Goal: Task Accomplishment & Management: Use online tool/utility

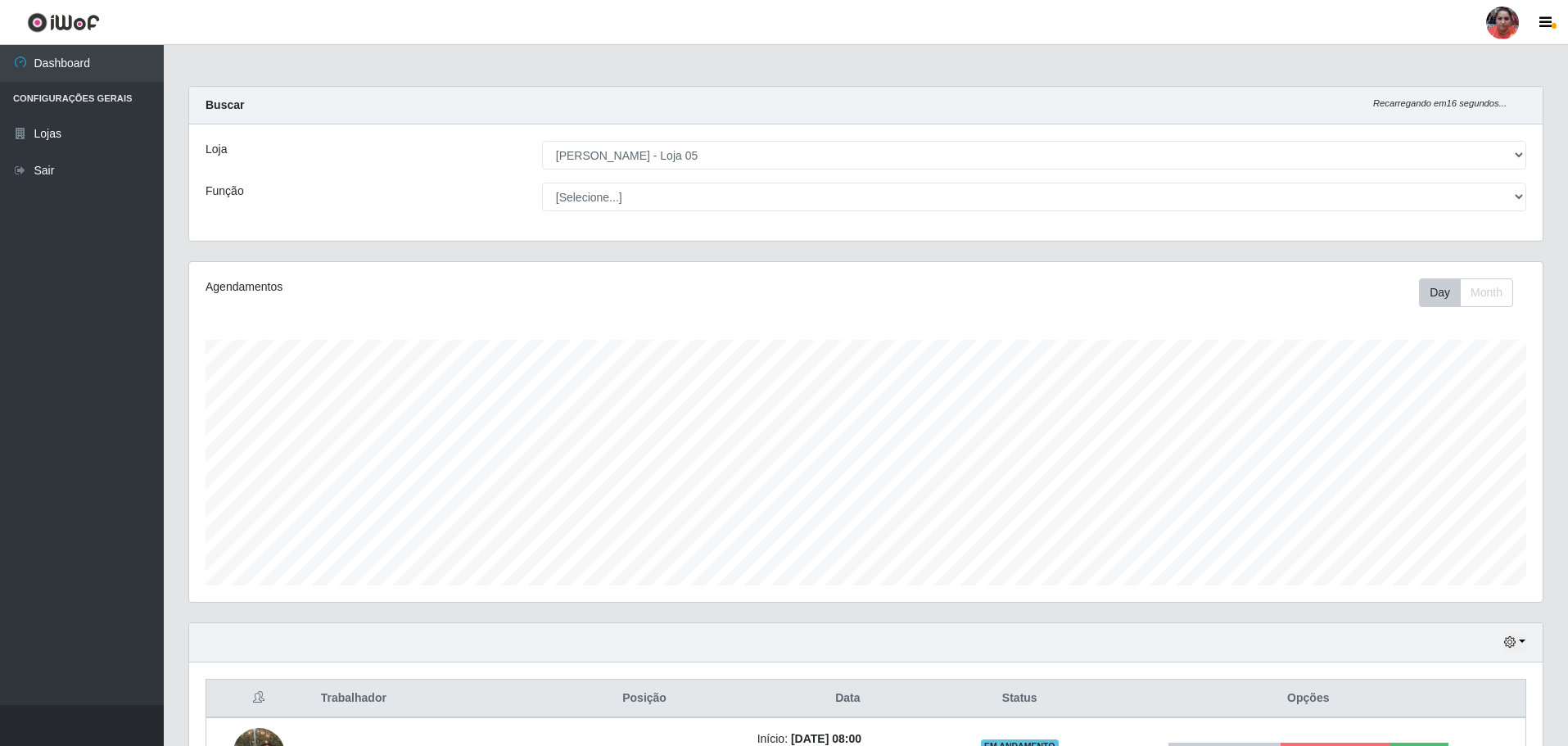
select select "252"
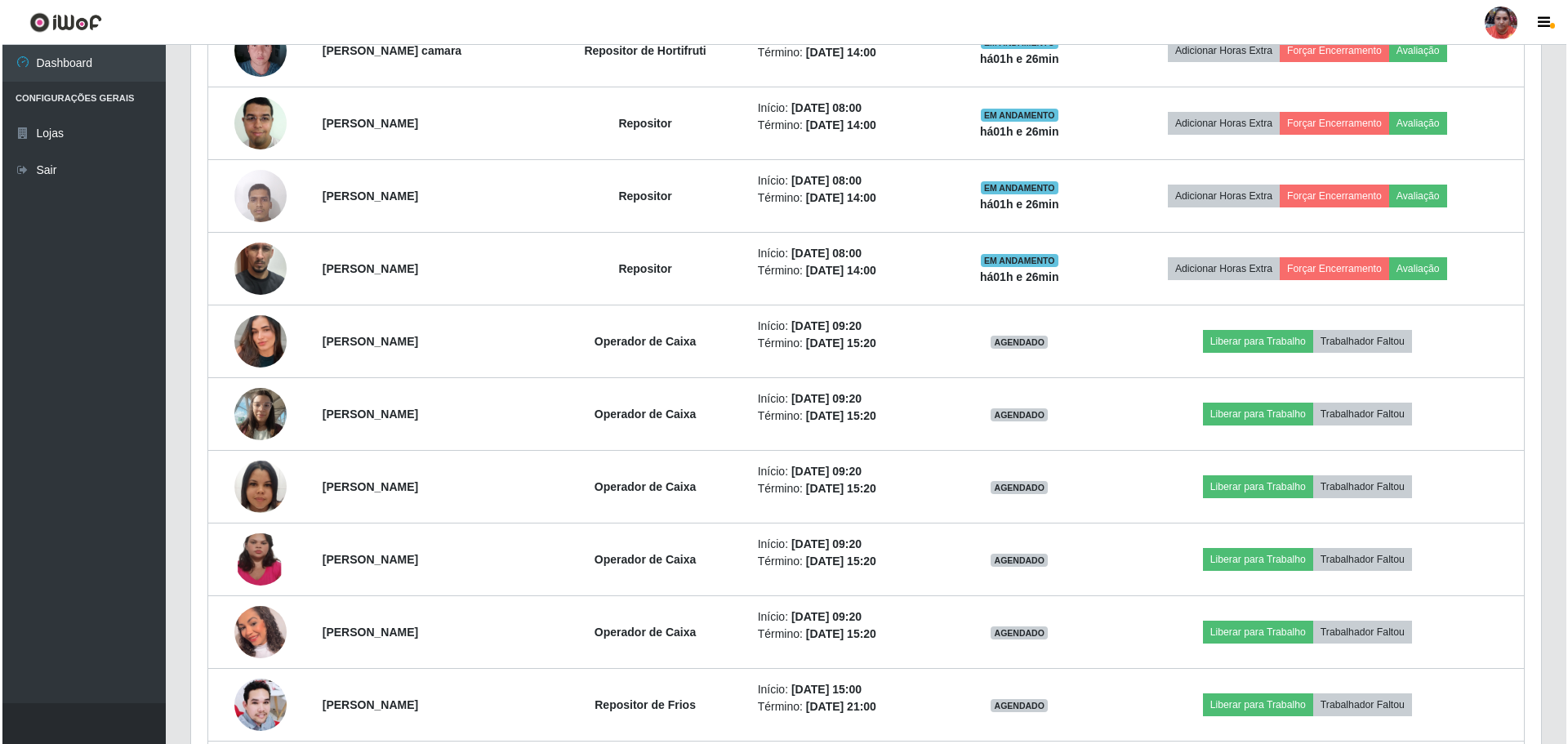
scroll to position [948, 0]
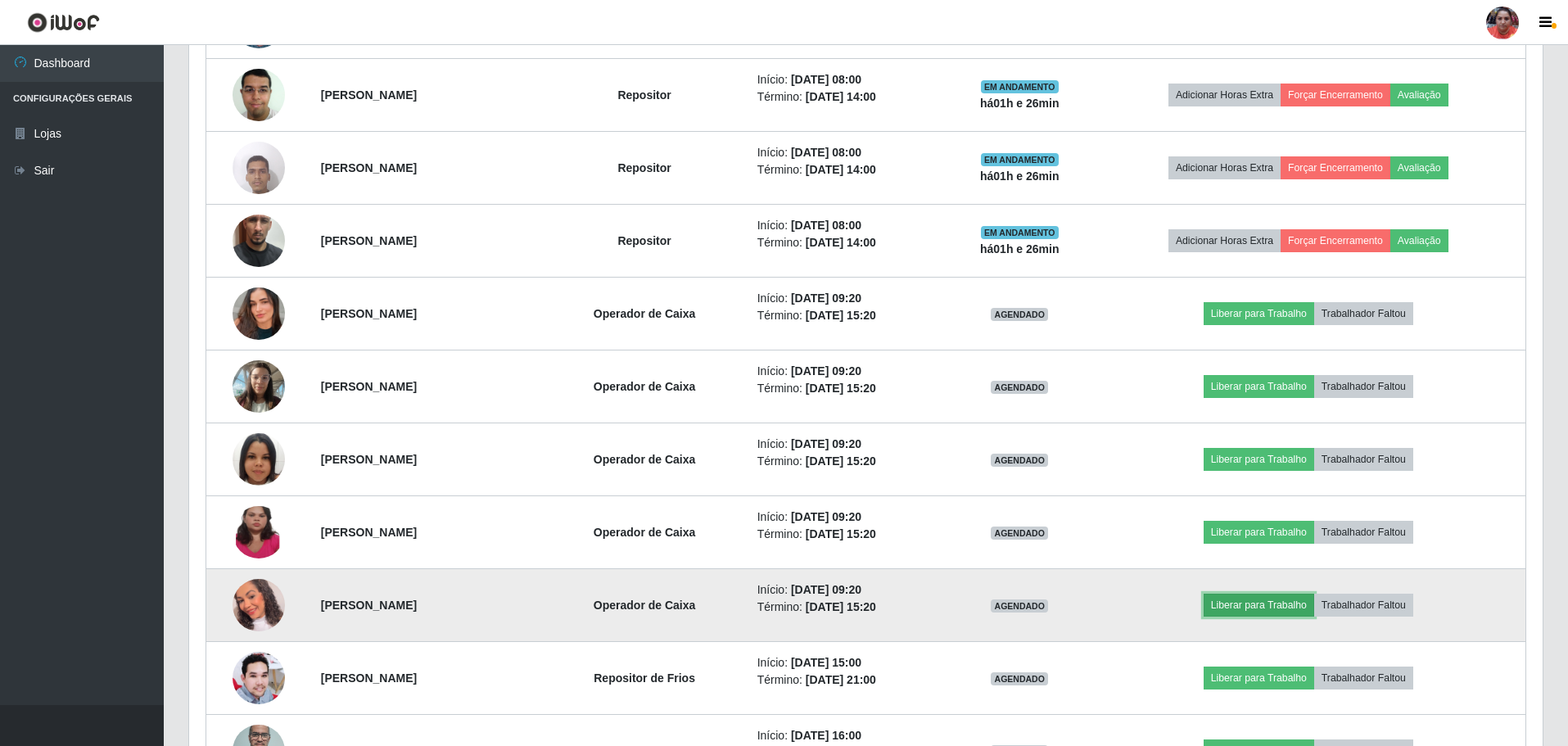
click at [1314, 601] on button "Liberar para Trabalho" at bounding box center [1258, 605] width 111 height 23
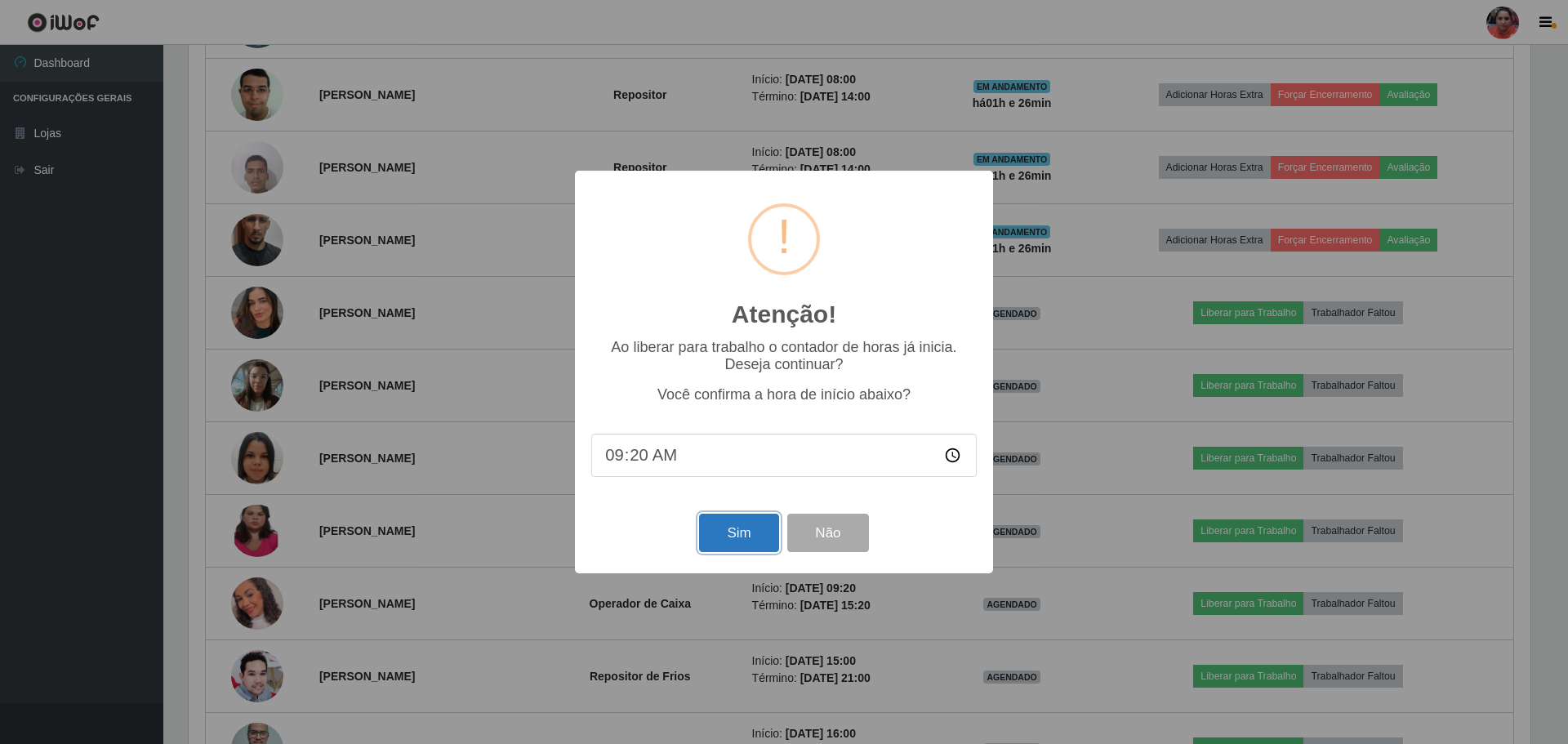
click at [740, 539] on button "Sim" at bounding box center [738, 532] width 79 height 39
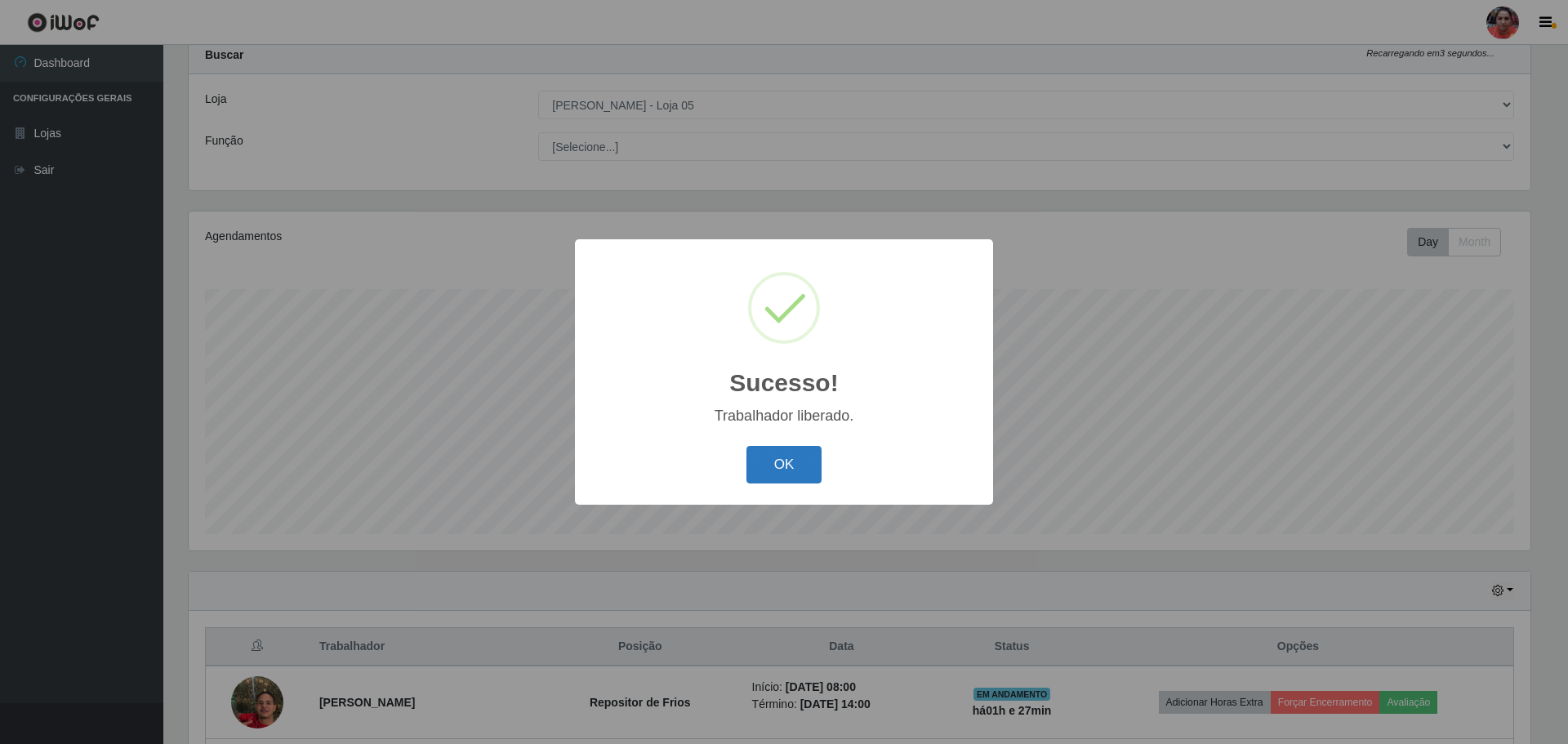
click at [777, 474] on button "OK" at bounding box center [784, 465] width 76 height 39
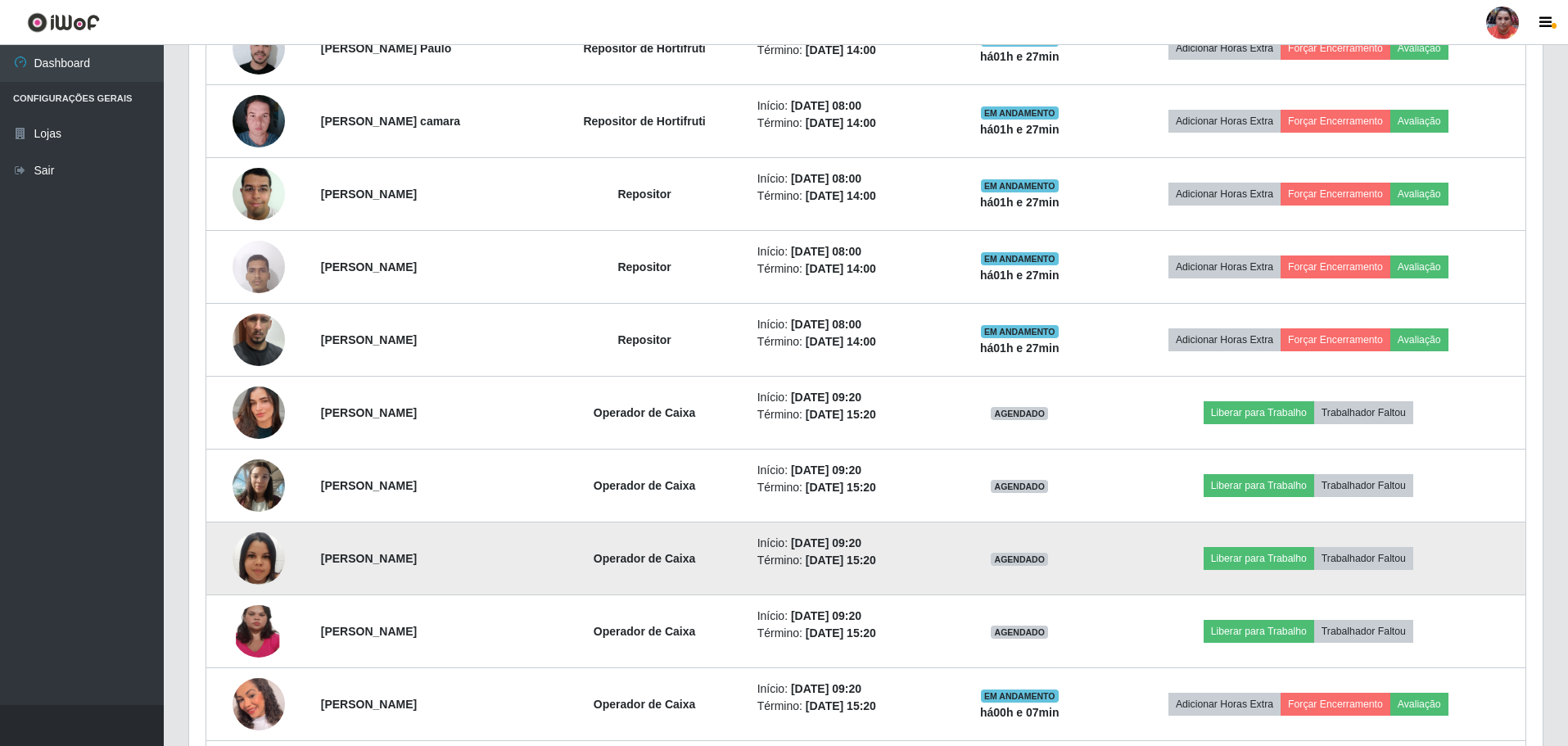
scroll to position [950, 0]
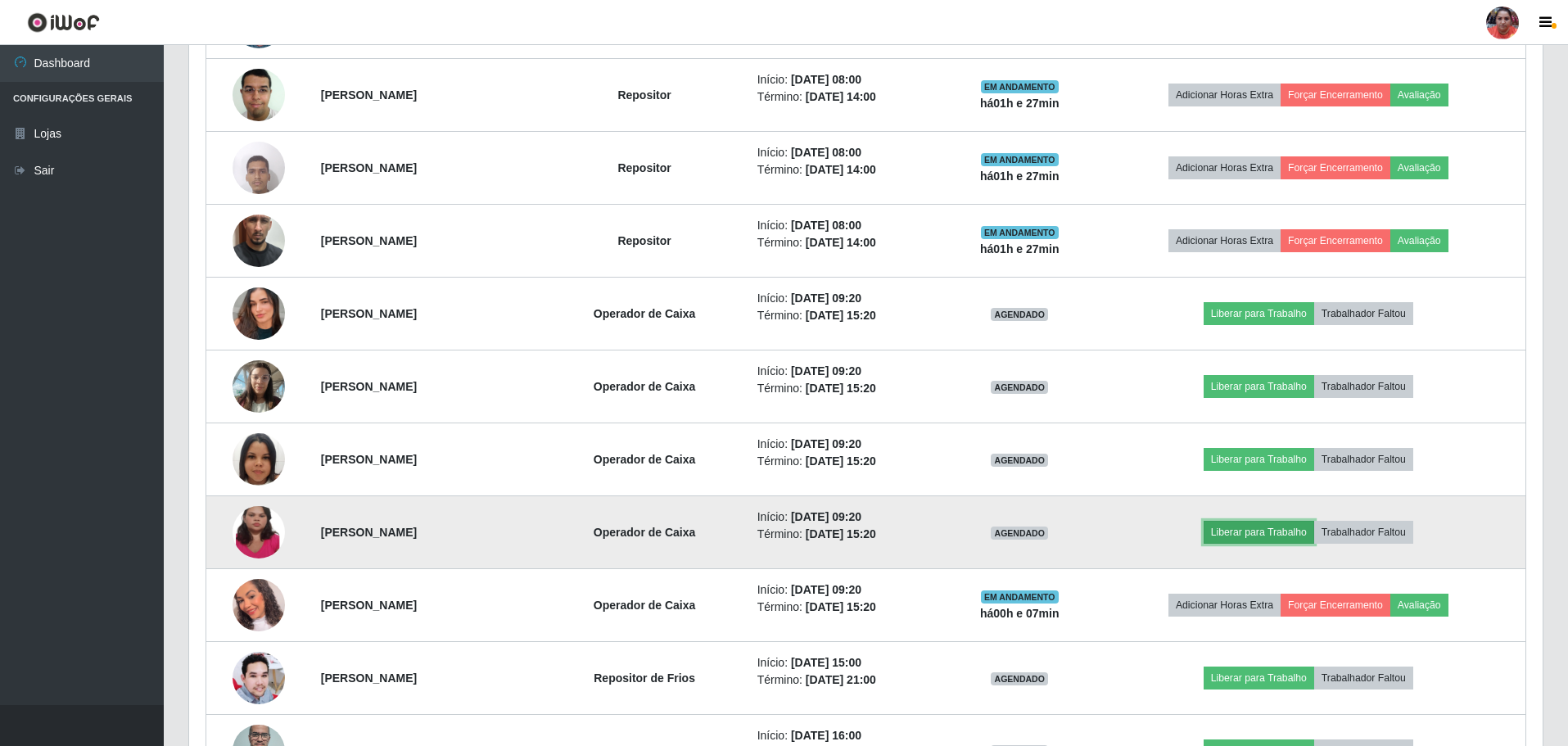
click at [1271, 528] on button "Liberar para Trabalho" at bounding box center [1258, 532] width 111 height 23
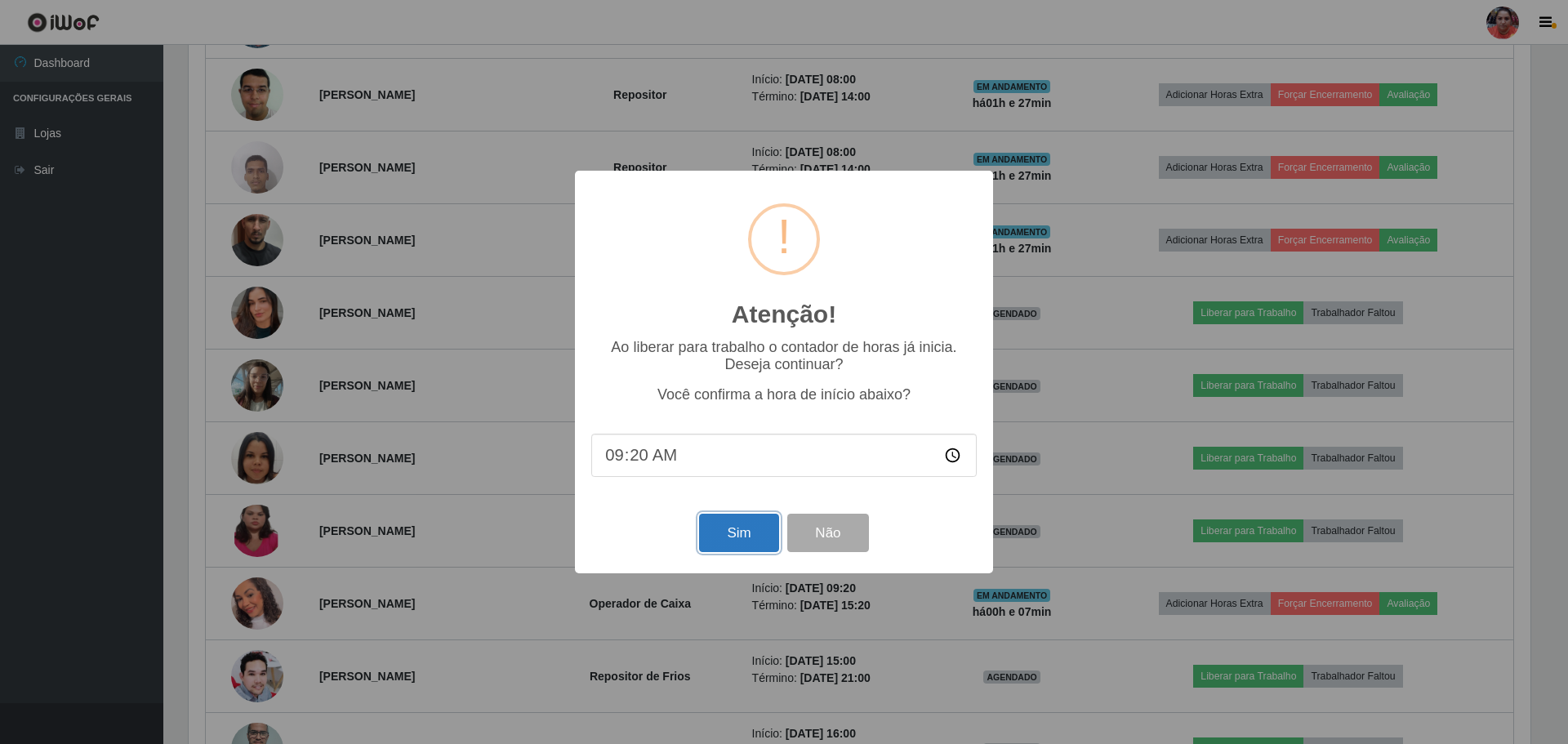
click at [747, 531] on button "Sim" at bounding box center [738, 532] width 79 height 39
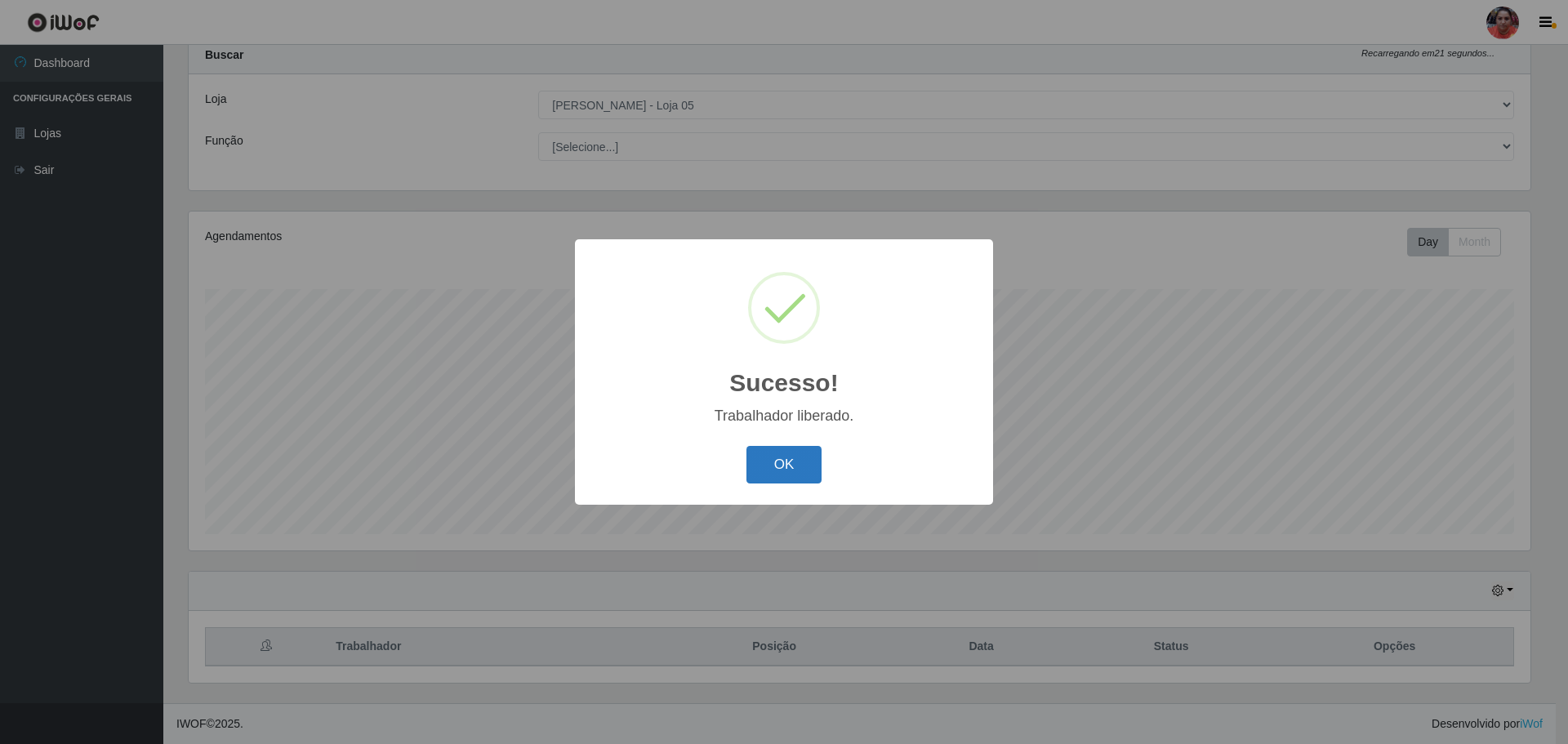
click at [791, 474] on button "OK" at bounding box center [784, 465] width 76 height 39
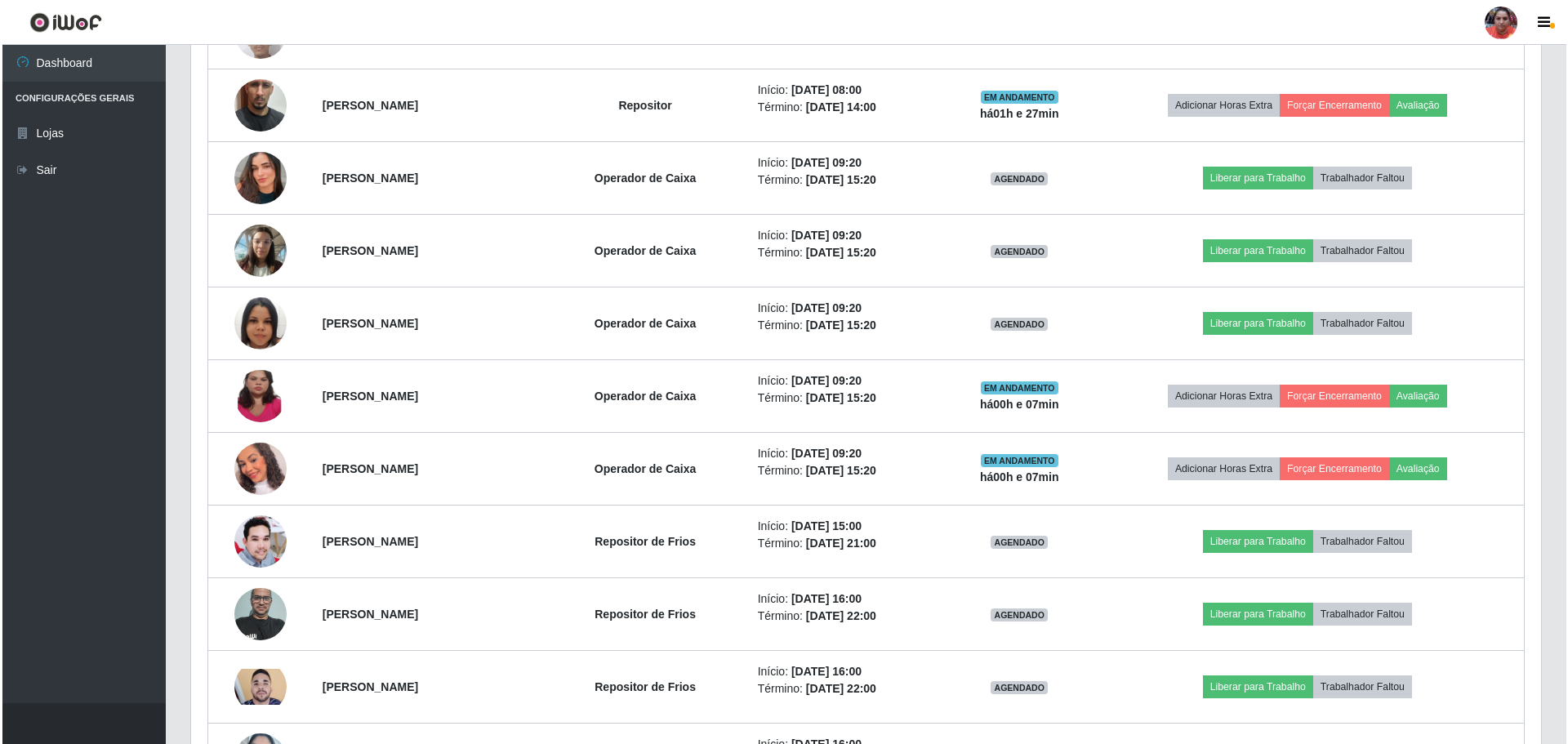
scroll to position [1111, 0]
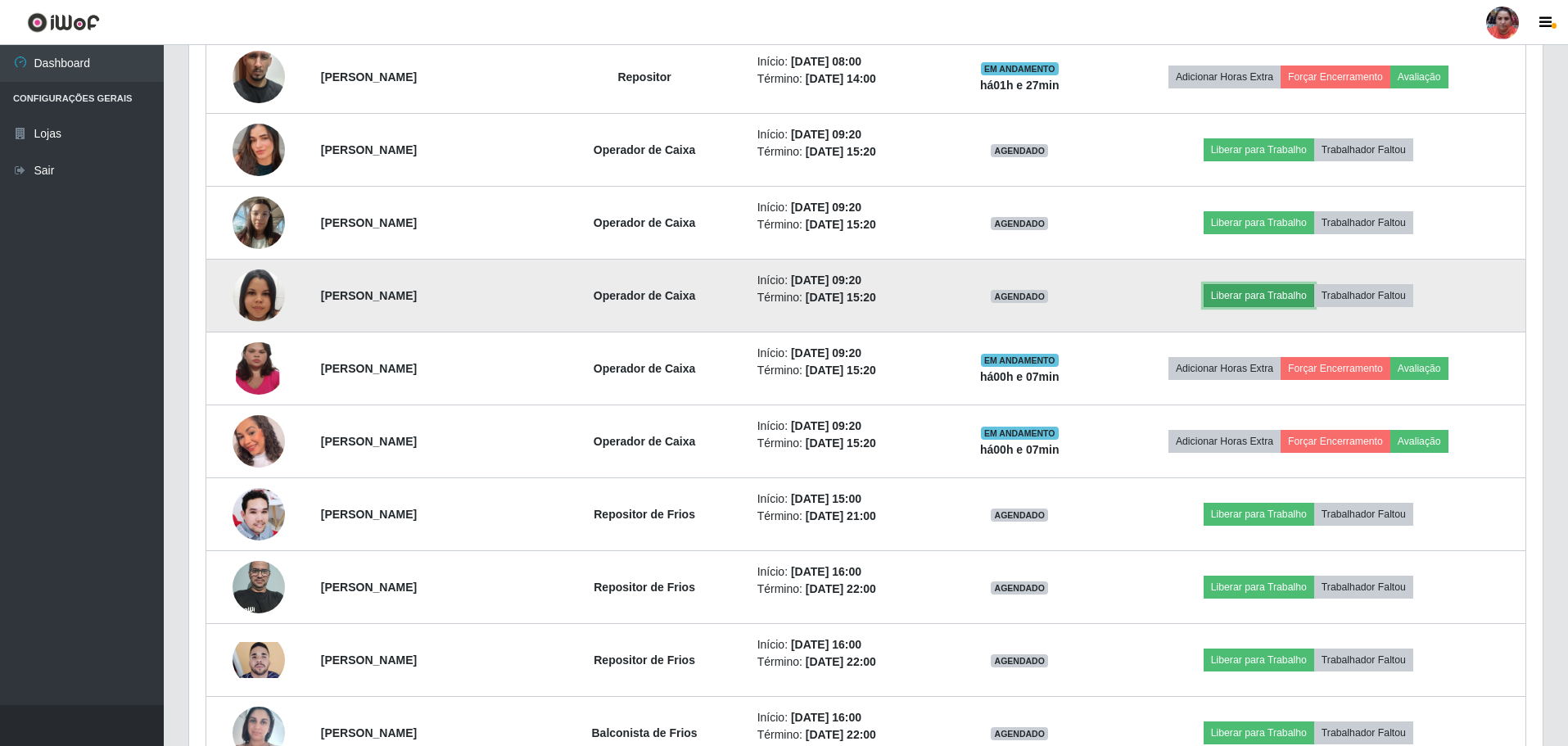
click at [1249, 294] on button "Liberar para Trabalho" at bounding box center [1258, 295] width 111 height 23
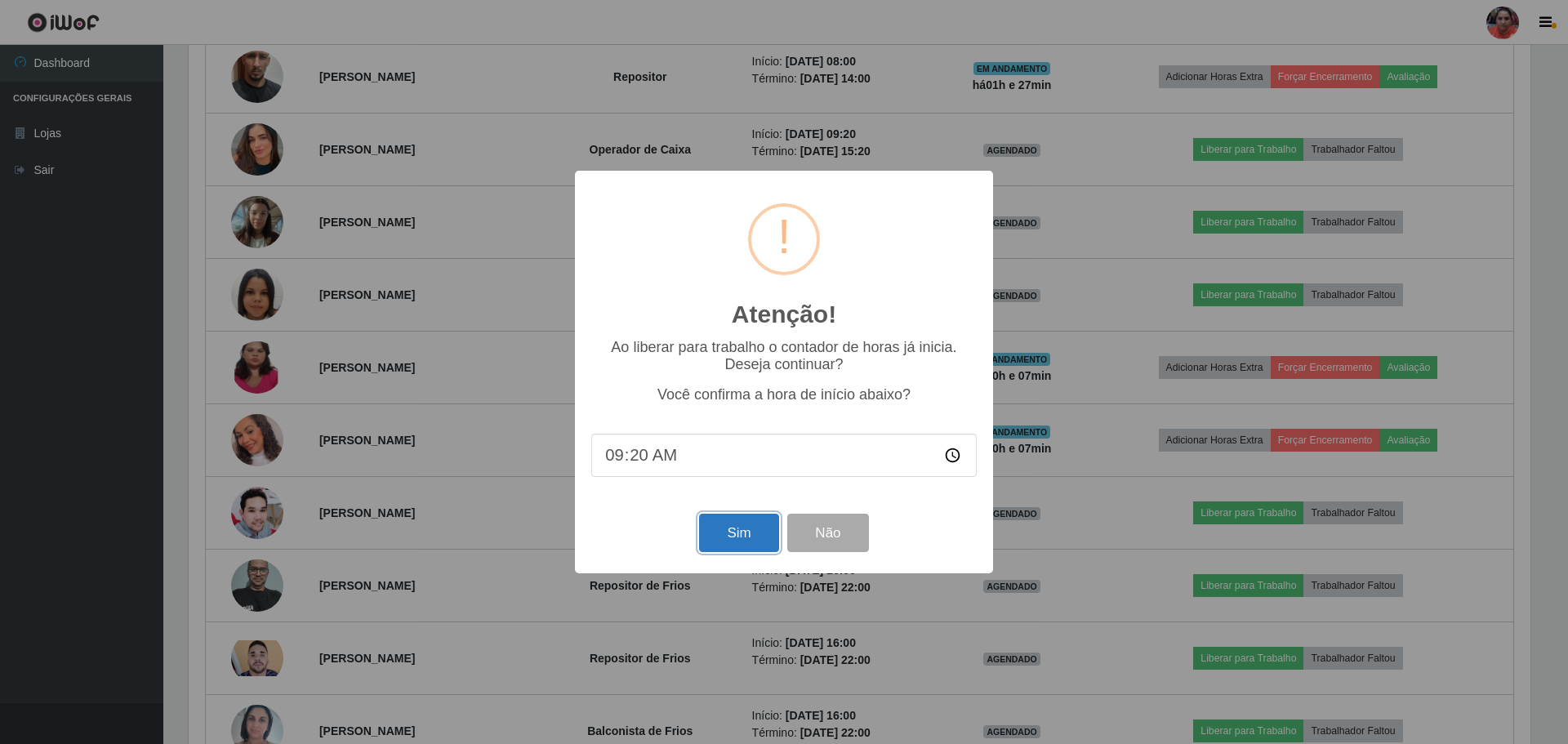
click at [749, 531] on button "Sim" at bounding box center [738, 532] width 79 height 39
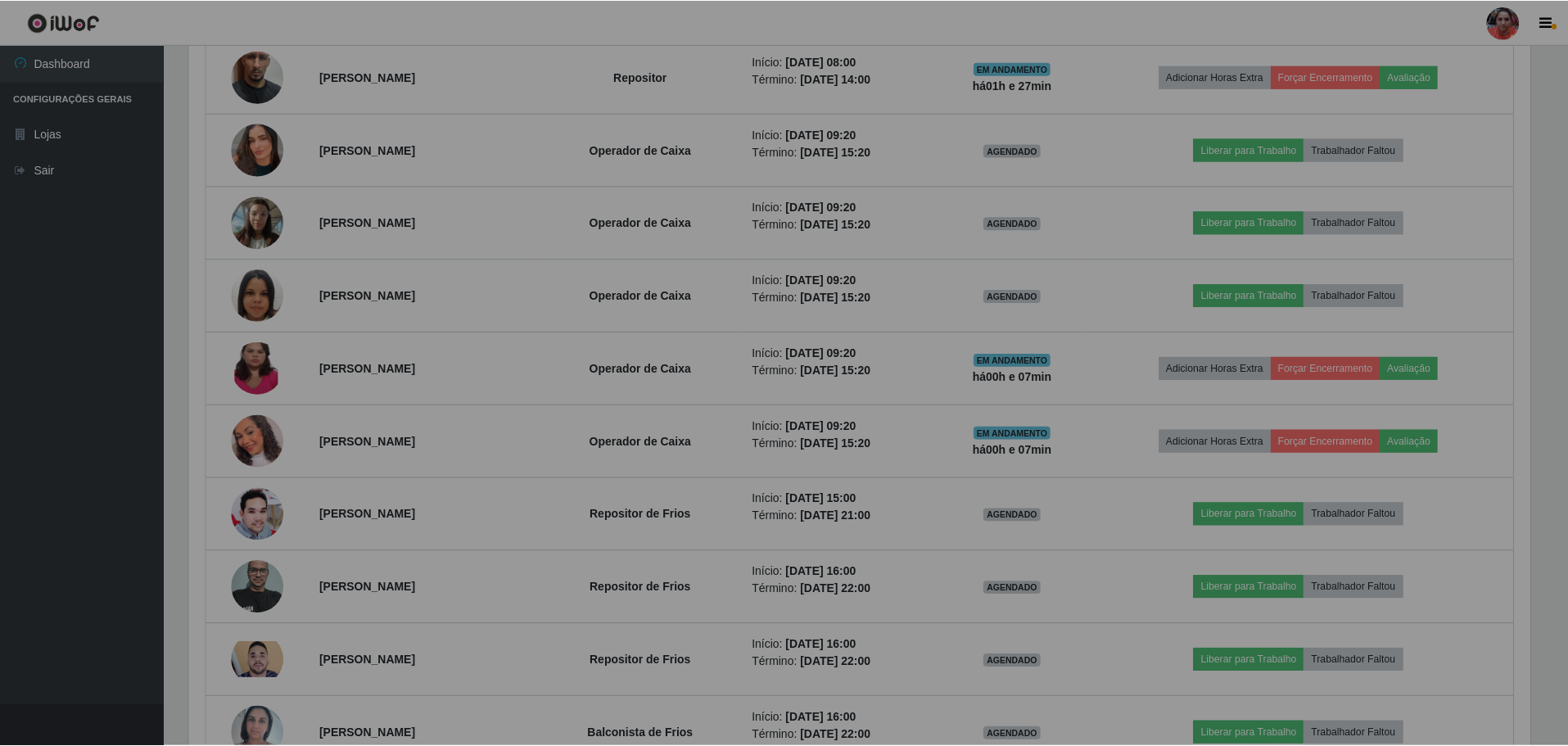
scroll to position [0, 0]
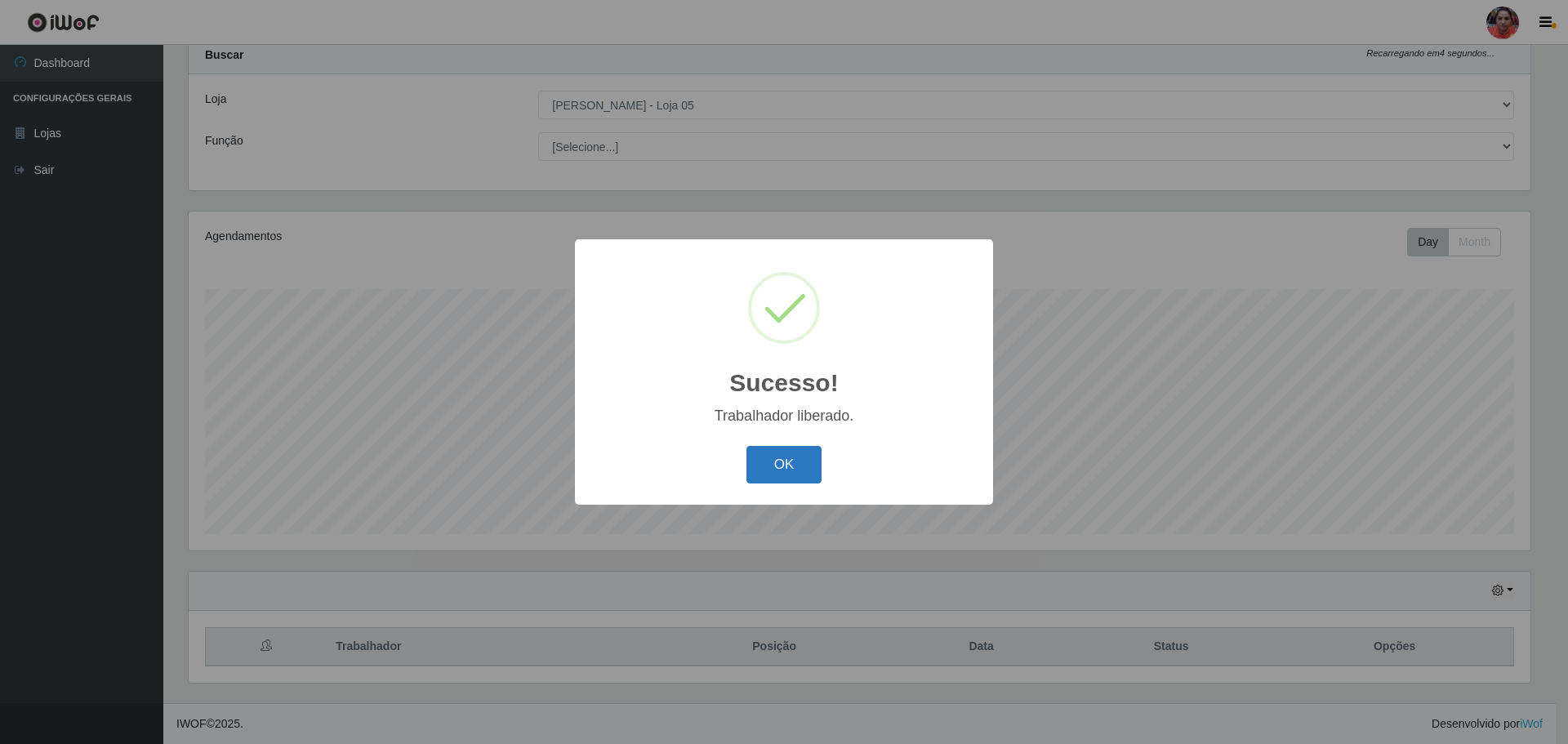
click at [776, 476] on button "OK" at bounding box center [784, 465] width 76 height 39
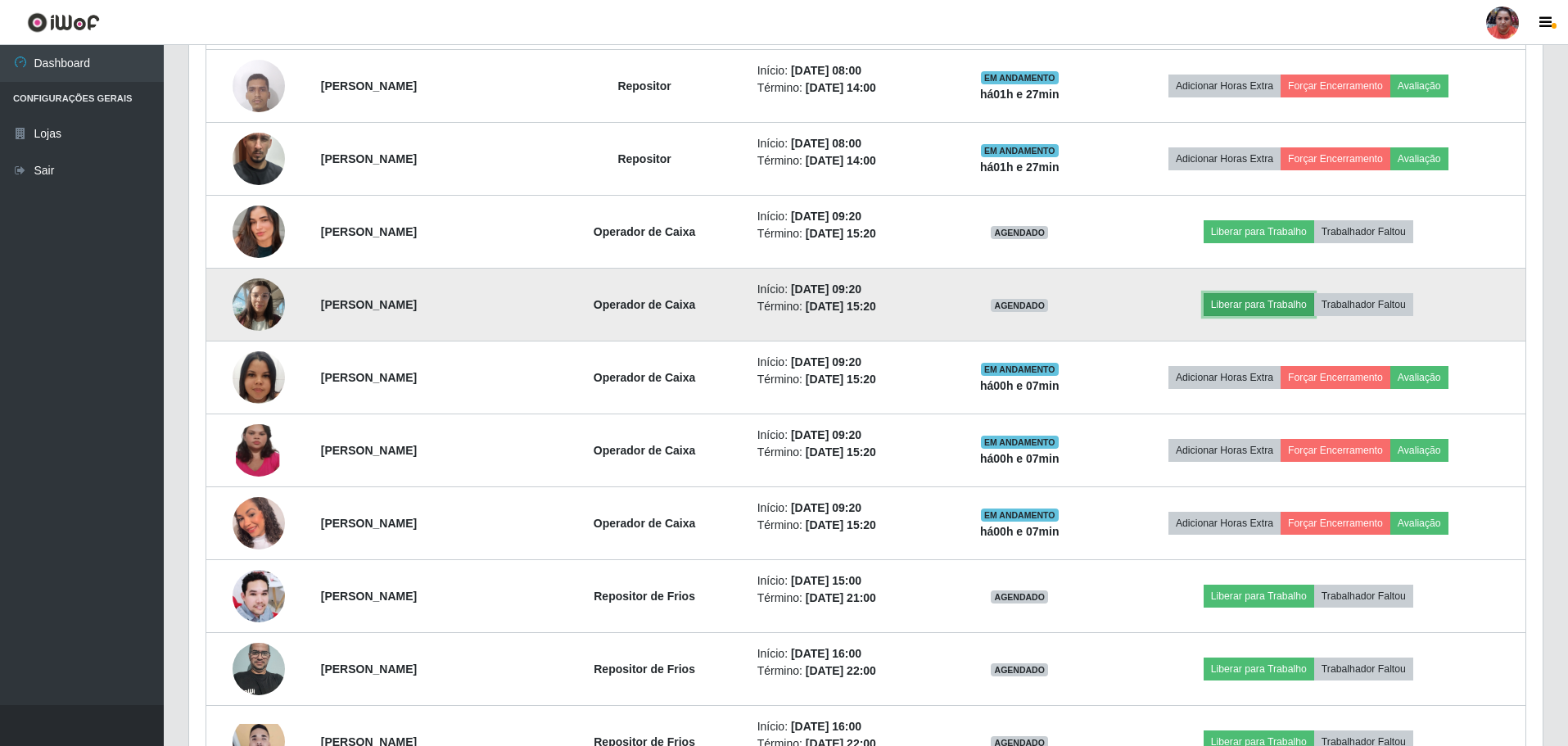
click at [1311, 297] on button "Liberar para Trabalho" at bounding box center [1258, 304] width 111 height 23
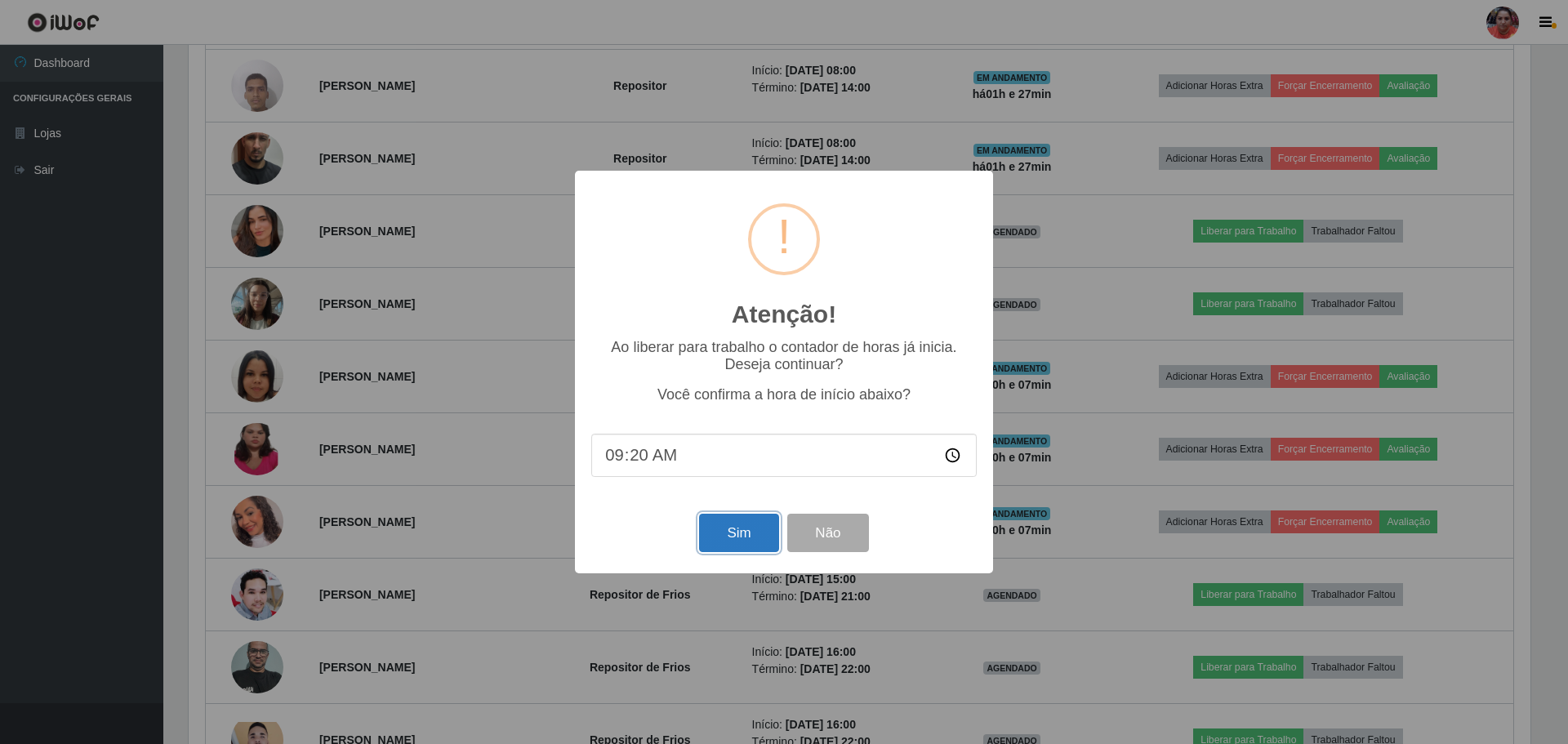
click at [752, 528] on button "Sim" at bounding box center [738, 532] width 79 height 39
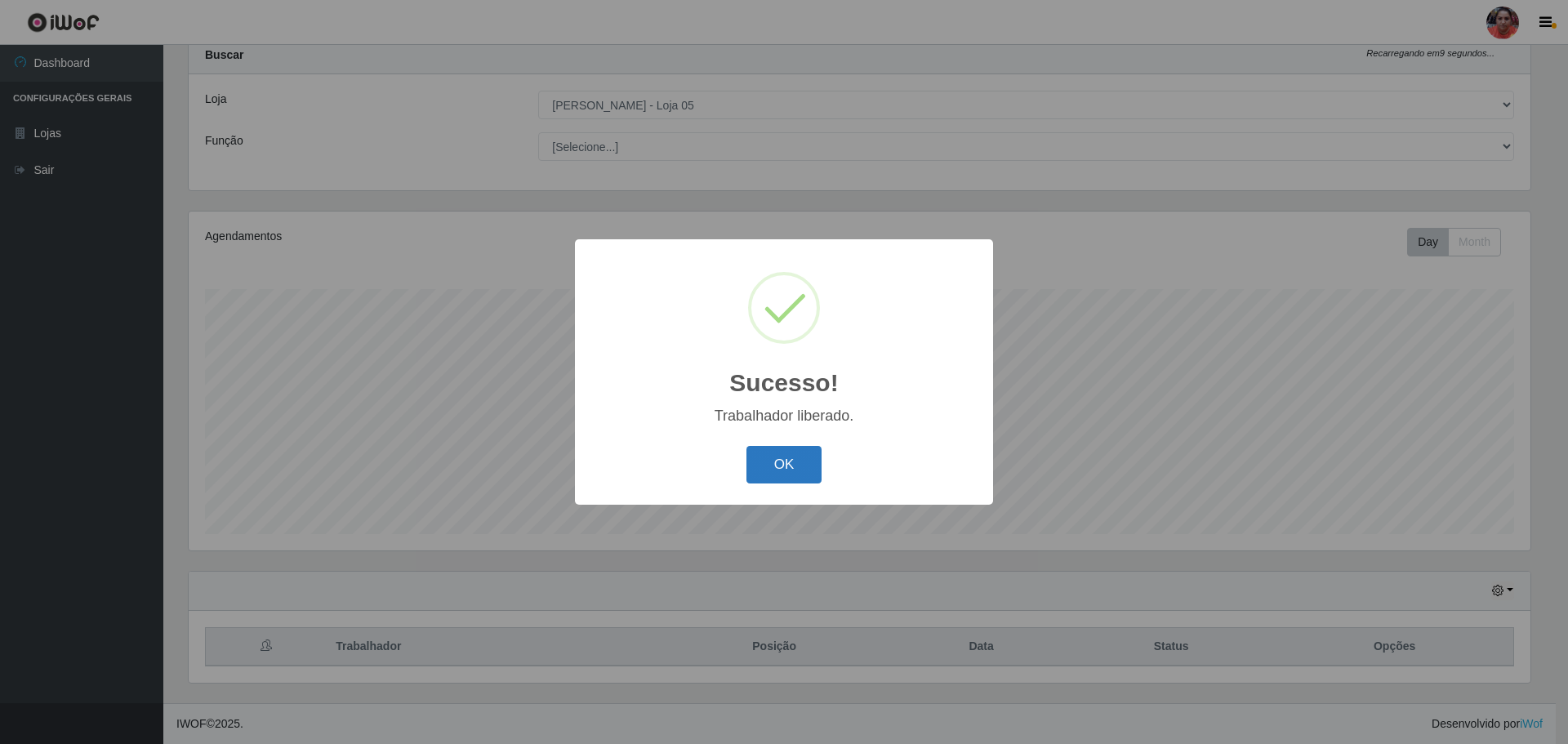
click at [753, 476] on button "OK" at bounding box center [784, 465] width 76 height 39
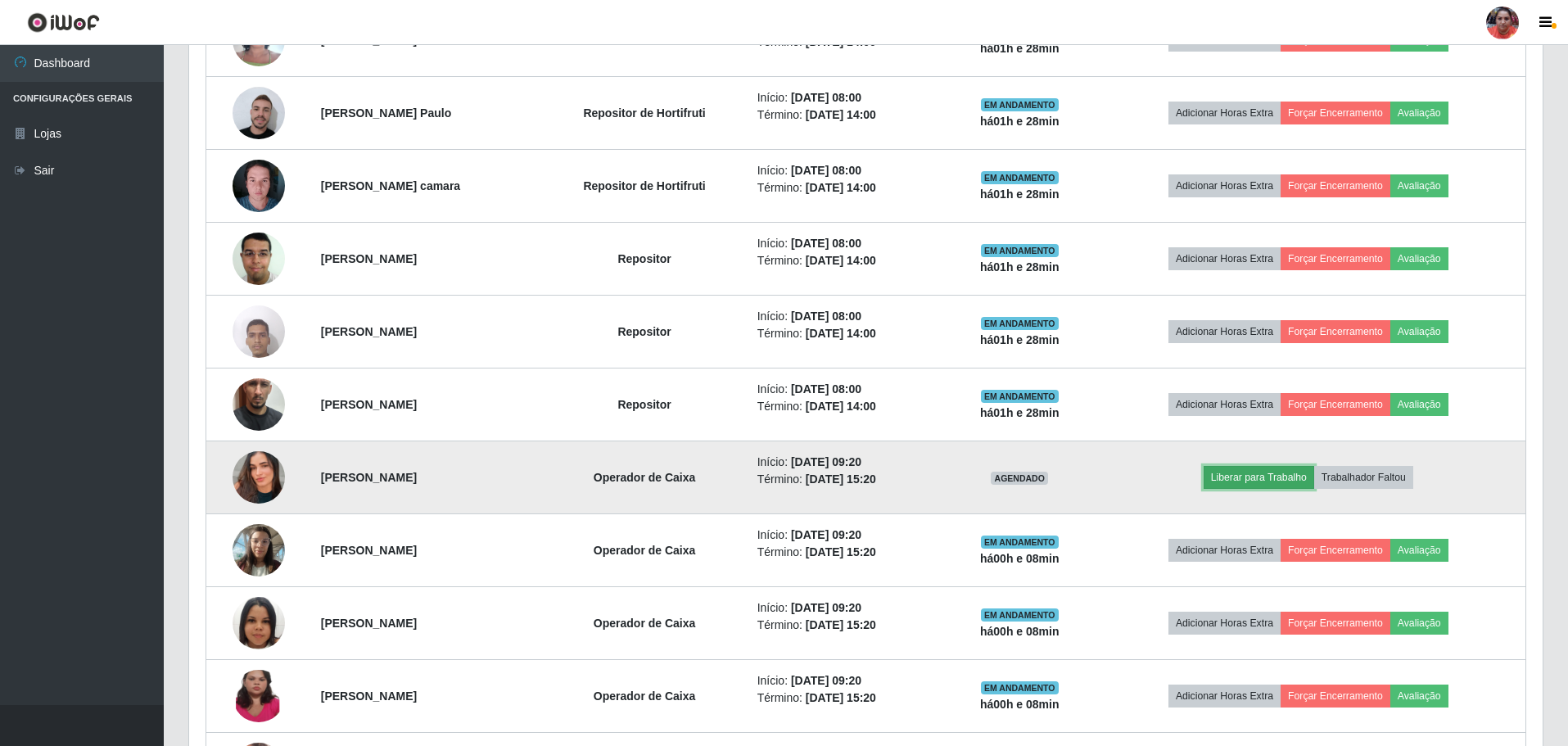
click at [1257, 475] on button "Liberar para Trabalho" at bounding box center [1258, 477] width 111 height 23
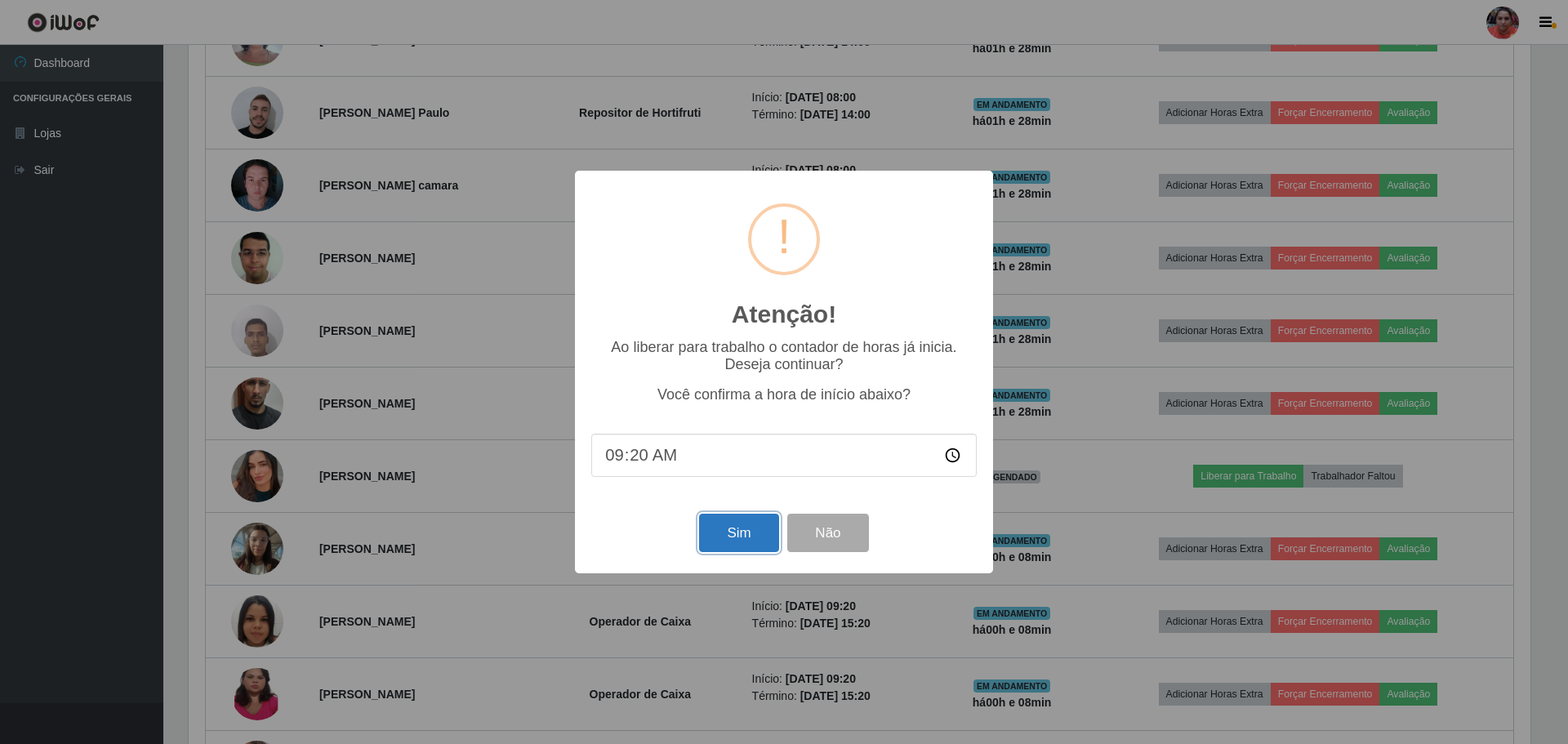
click at [758, 539] on button "Sim" at bounding box center [738, 532] width 79 height 39
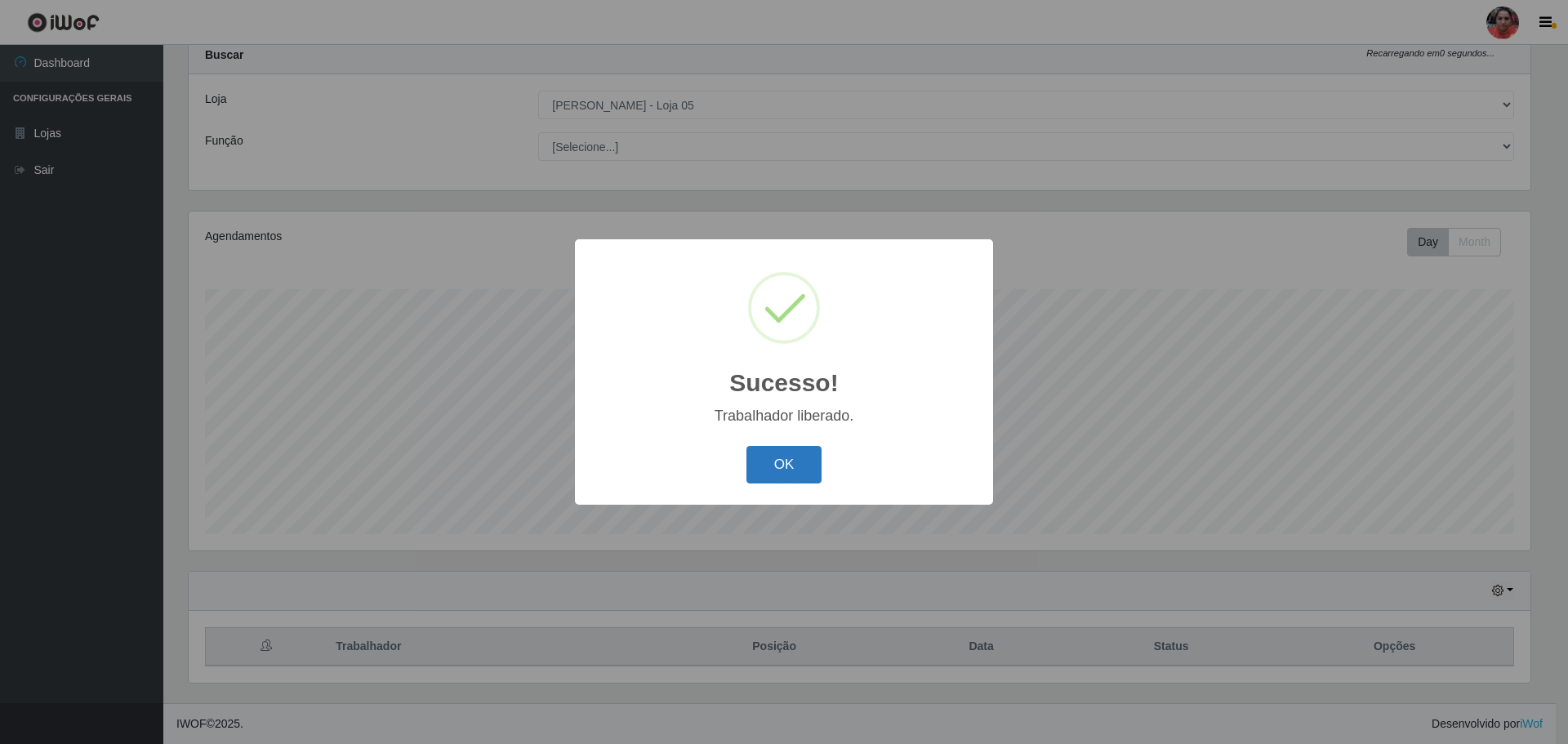
click at [786, 470] on button "OK" at bounding box center [784, 465] width 76 height 39
